Goal: Navigation & Orientation: Find specific page/section

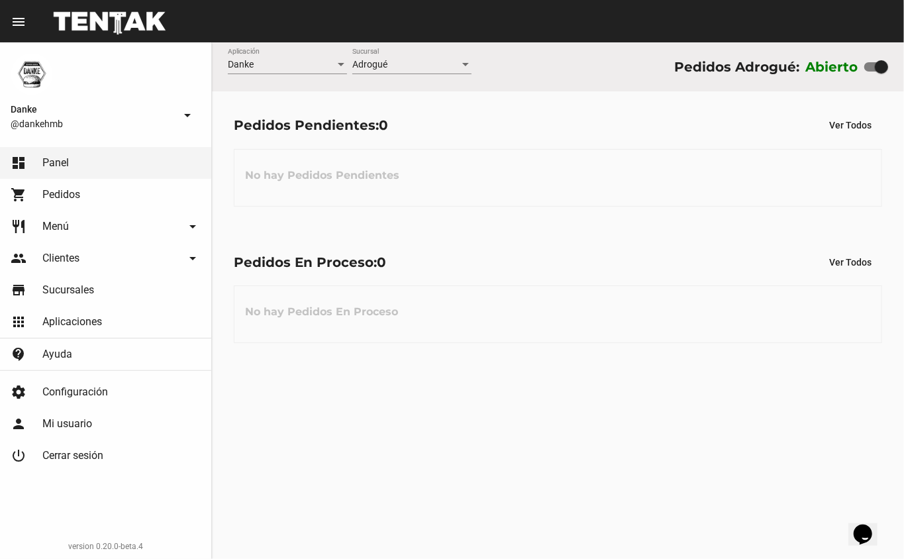
click at [667, 440] on div "Danke Aplicación Adrogué Sucursal Pedidos Adrogué: Abierto Pedidos Pendientes: …" at bounding box center [558, 300] width 692 height 516
click at [506, 381] on div "Danke Aplicación Adrogué Sucursal Pedidos Adrogué: Abierto Pedidos Pendientes: …" at bounding box center [558, 300] width 692 height 516
